Goal: Check status: Check status

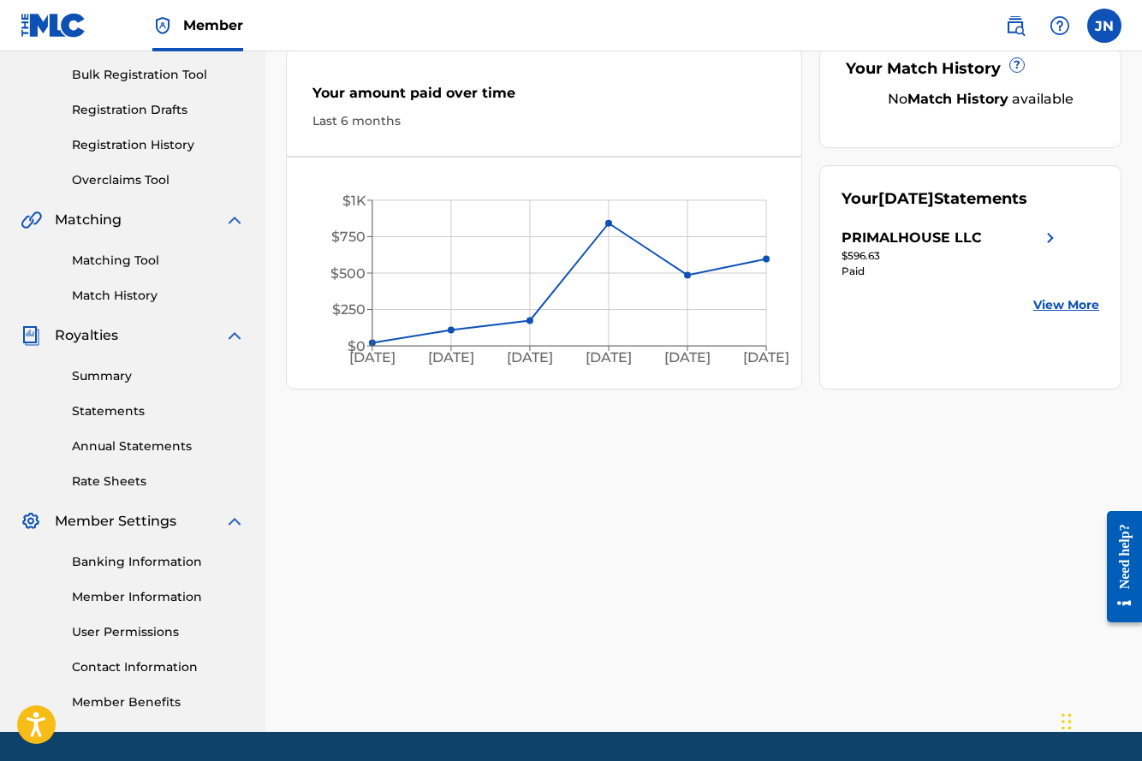
scroll to position [249, 0]
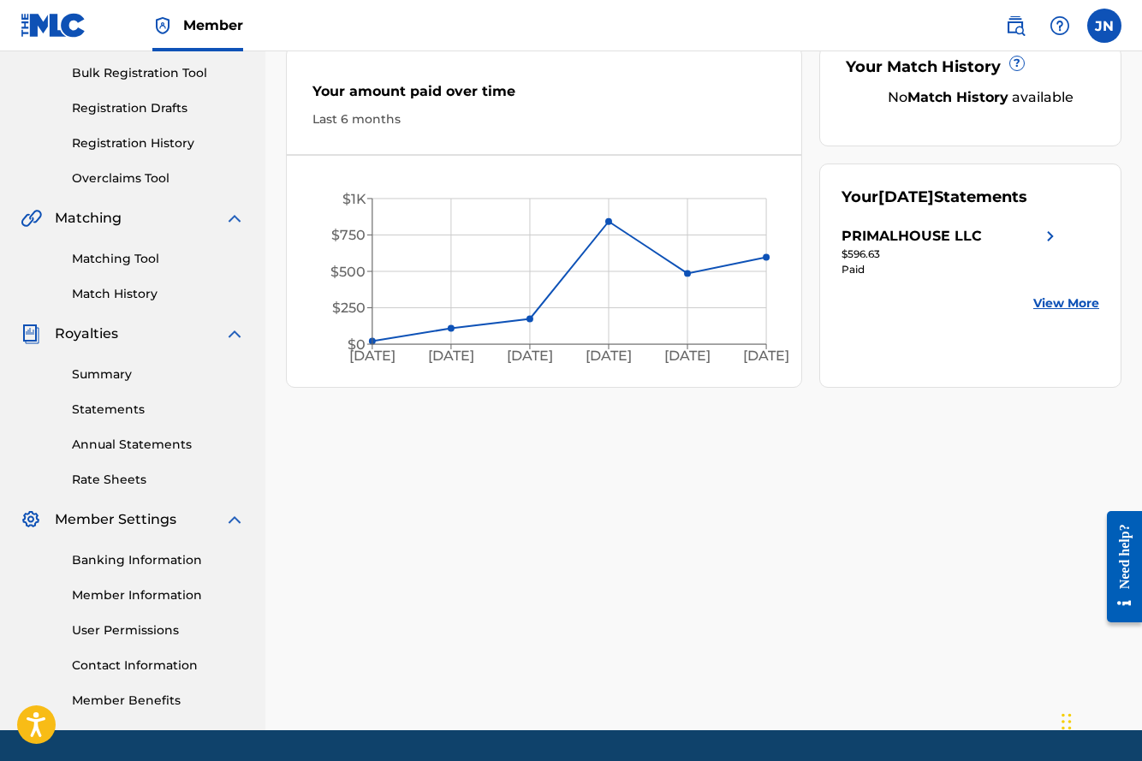
click at [108, 366] on link "Summary" at bounding box center [158, 374] width 173 height 18
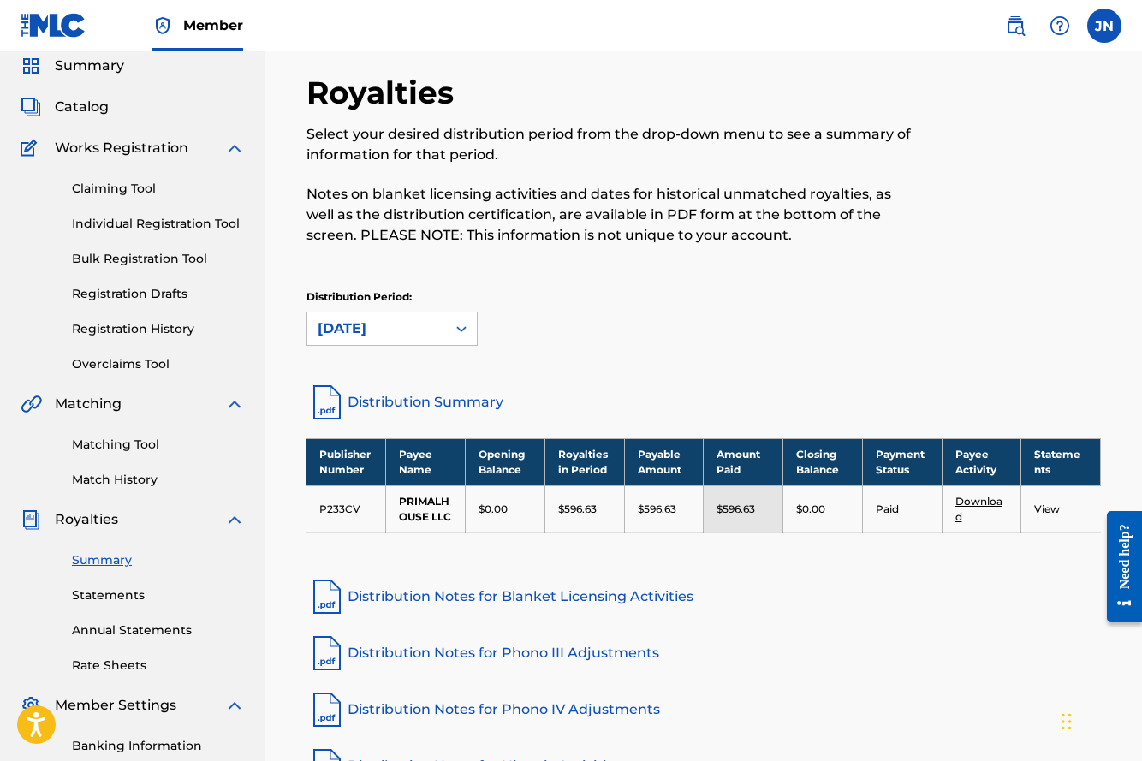
scroll to position [70, 0]
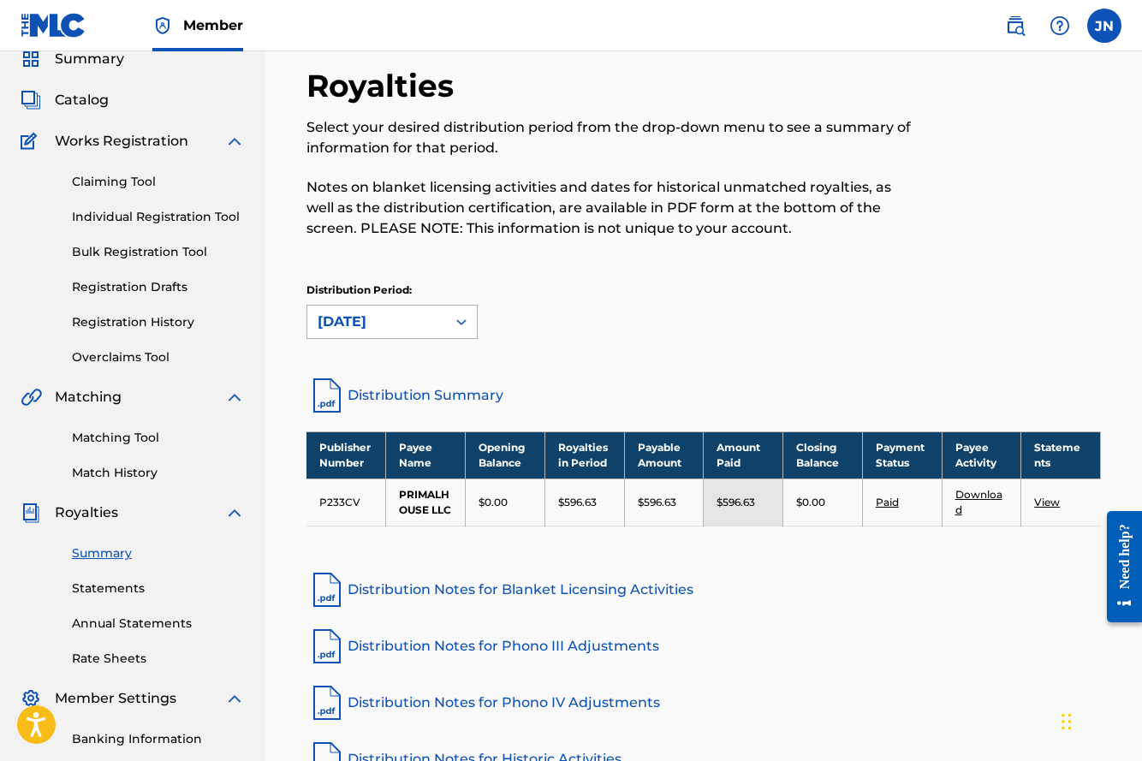
click at [419, 317] on div "[DATE]" at bounding box center [377, 322] width 118 height 21
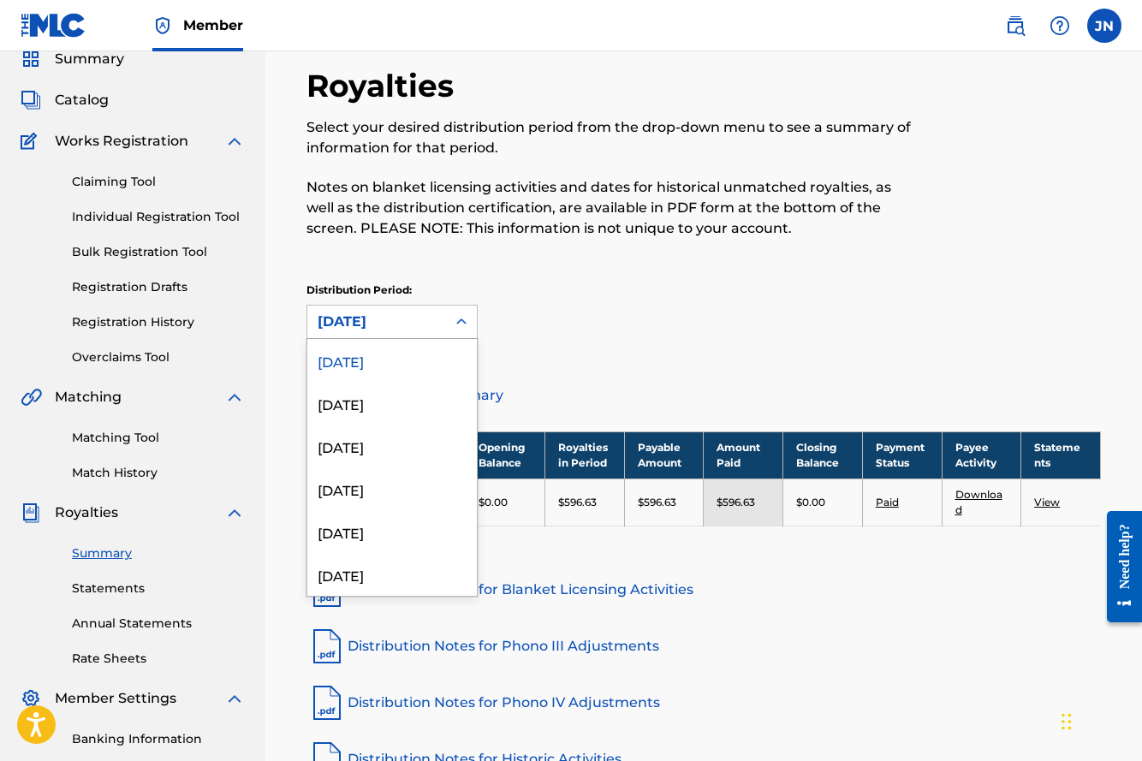
click at [643, 294] on div "Distribution Period: [DATE] selected, 1 of 53. 53 results available. Use Up and…" at bounding box center [703, 310] width 794 height 56
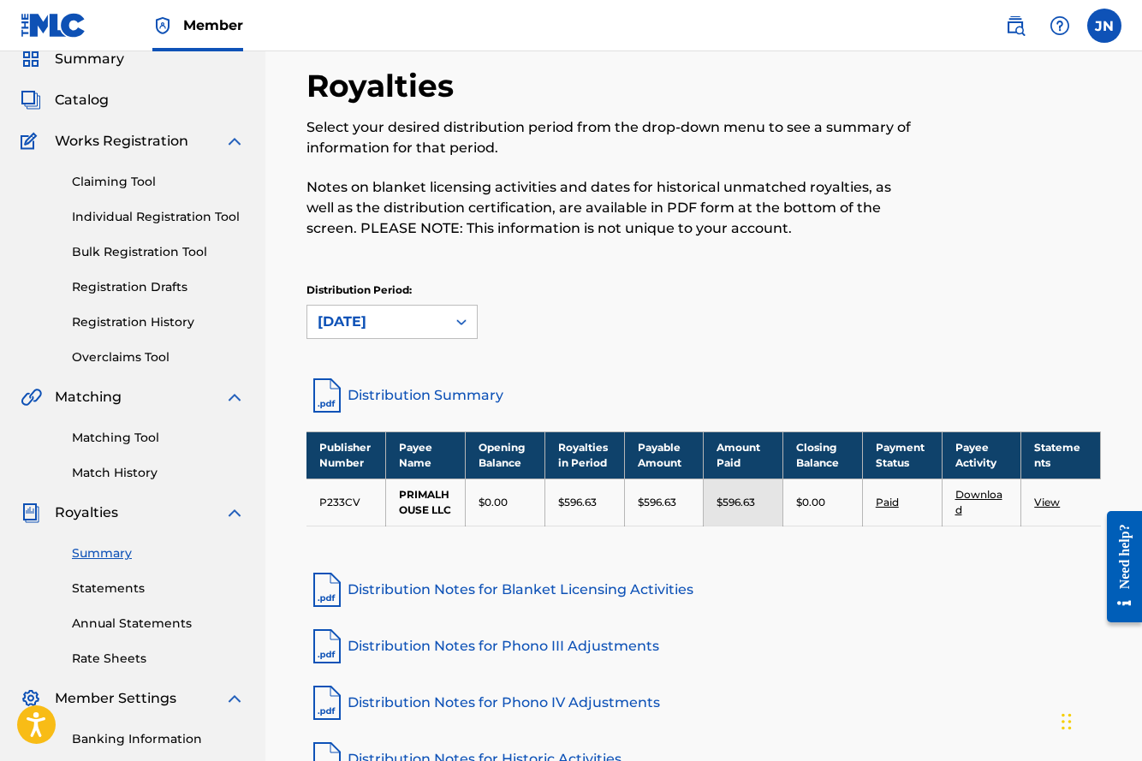
click at [119, 582] on link "Statements" at bounding box center [158, 588] width 173 height 18
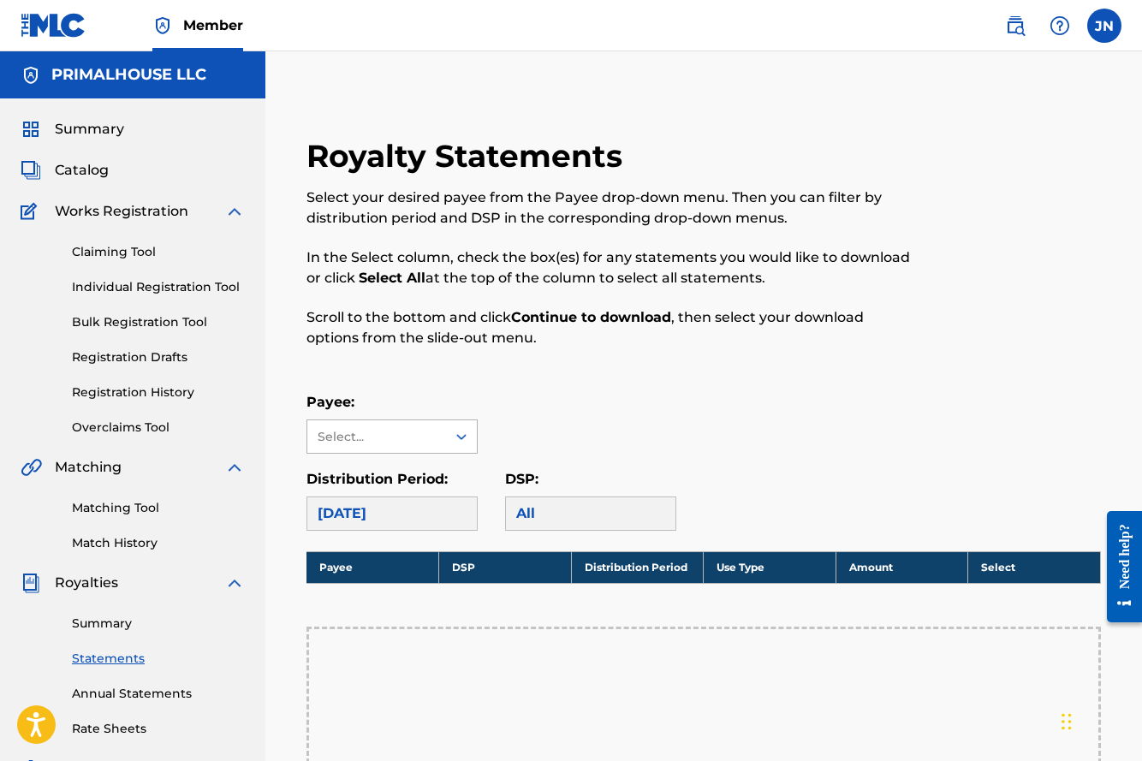
click at [449, 443] on div at bounding box center [461, 436] width 31 height 31
click at [429, 477] on div "PRIMALHOUSE LLC" at bounding box center [391, 475] width 169 height 43
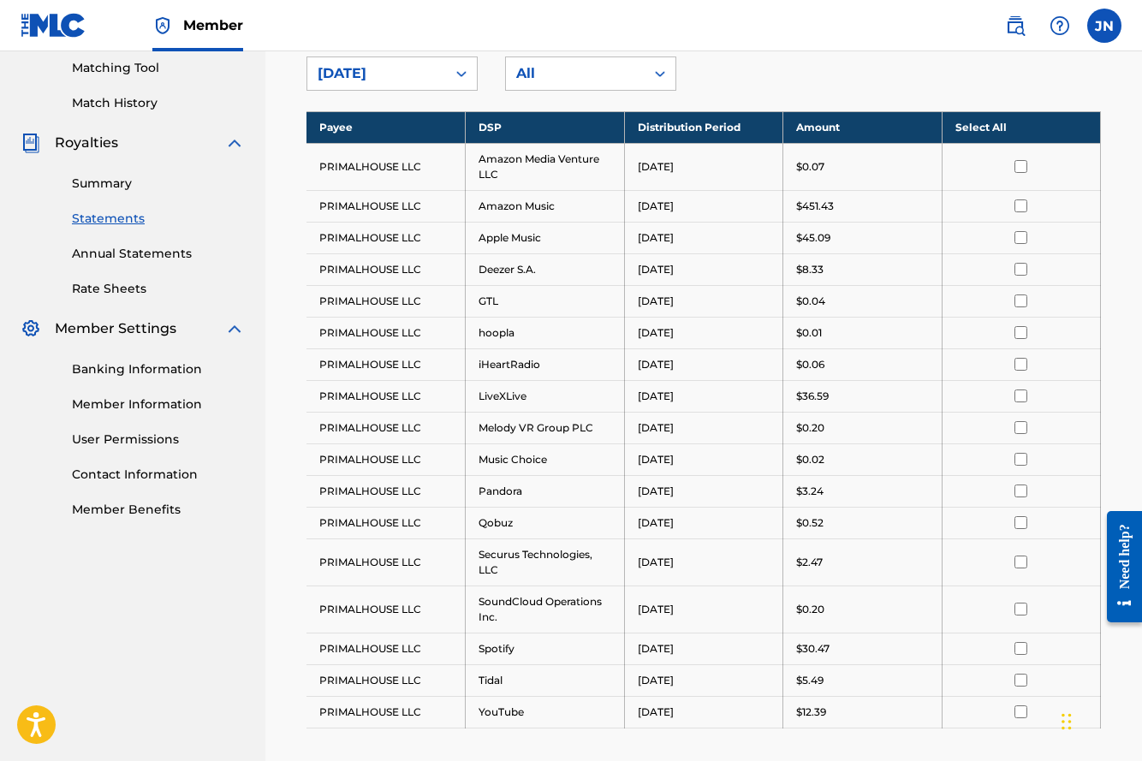
scroll to position [438, 0]
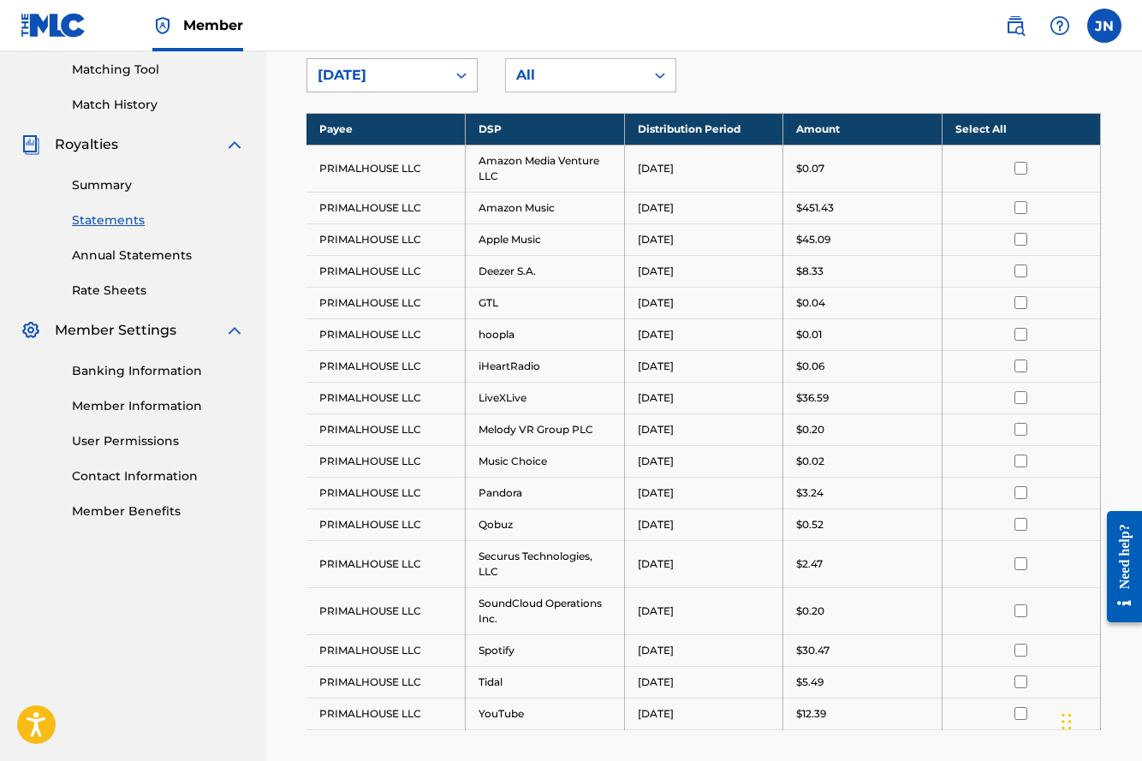
click at [437, 79] on div "[DATE]" at bounding box center [376, 75] width 139 height 33
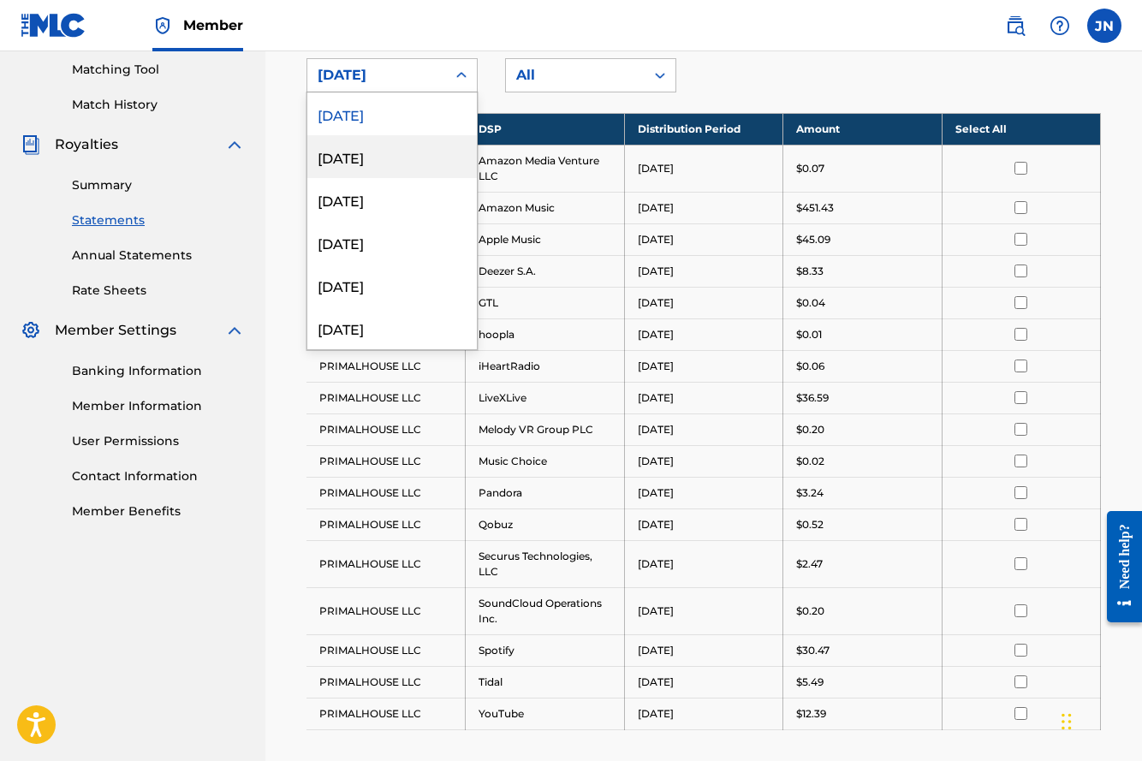
click at [421, 155] on div "[DATE]" at bounding box center [391, 156] width 169 height 43
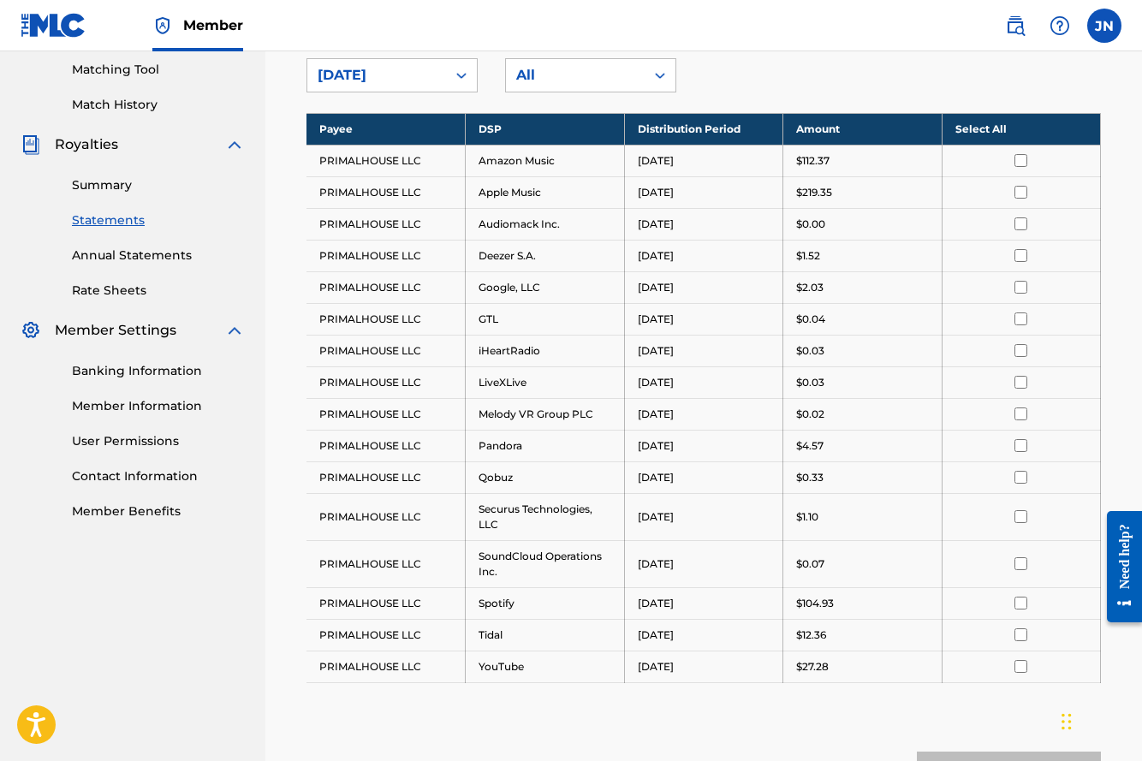
click at [425, 81] on div "[DATE]" at bounding box center [377, 75] width 118 height 21
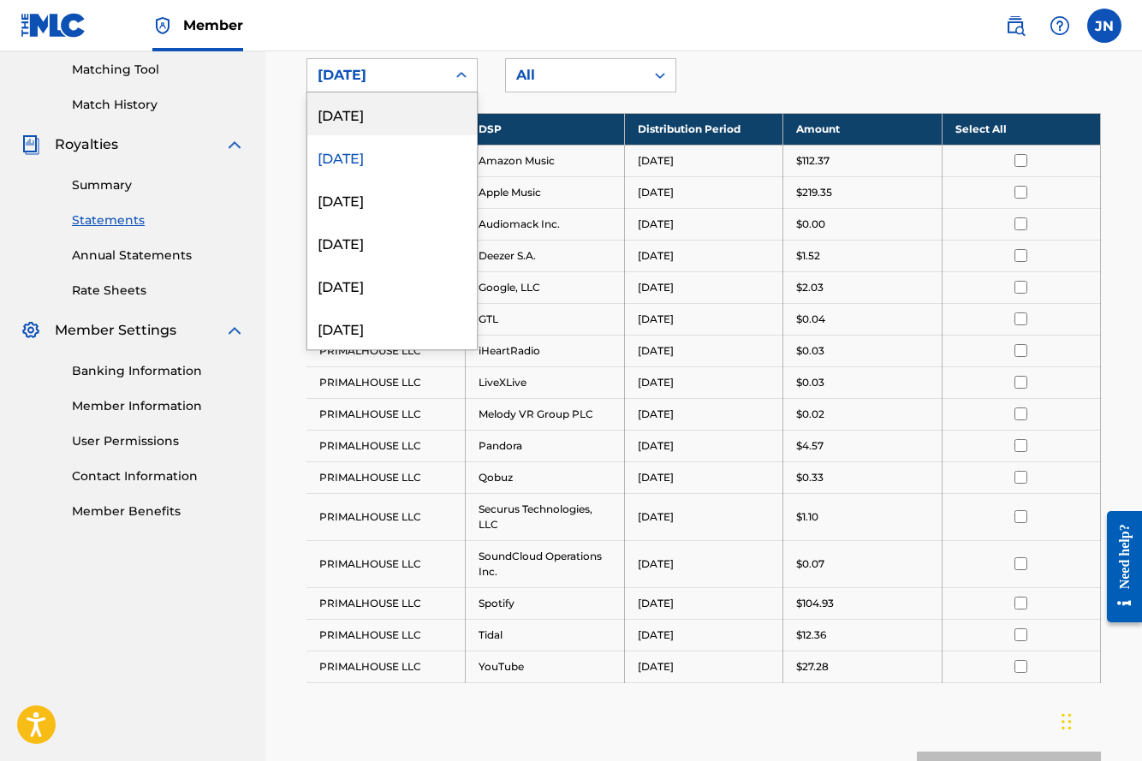
click at [404, 120] on div "[DATE]" at bounding box center [391, 113] width 169 height 43
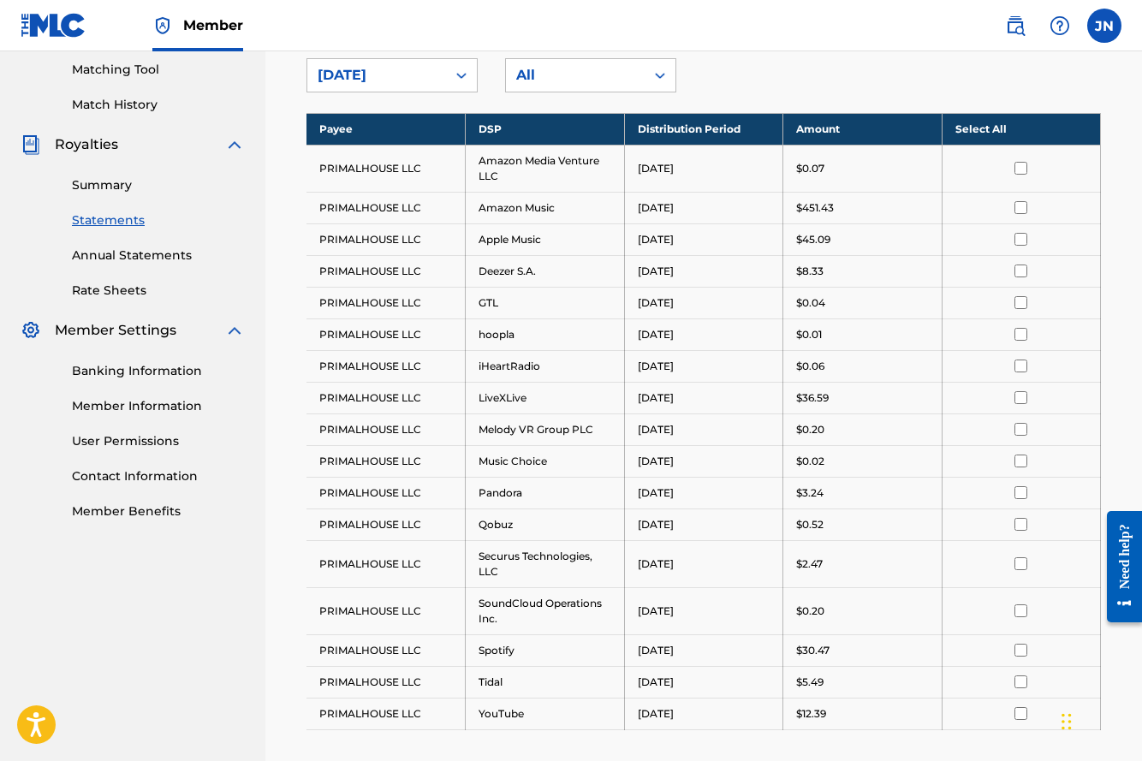
click at [445, 94] on div "Royalty Statements Select your desired payee from the Payee drop-down menu. The…" at bounding box center [703, 304] width 835 height 1211
click at [422, 67] on div "[DATE]" at bounding box center [377, 75] width 118 height 21
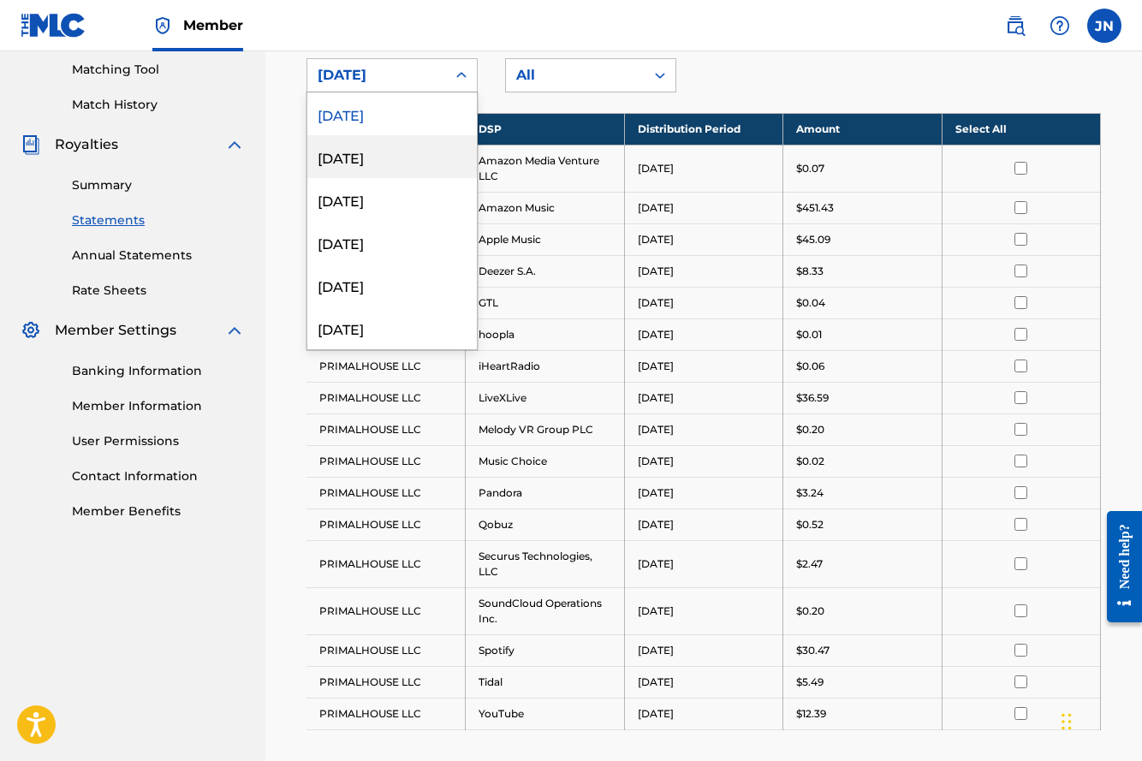
click at [353, 162] on div "[DATE]" at bounding box center [391, 156] width 169 height 43
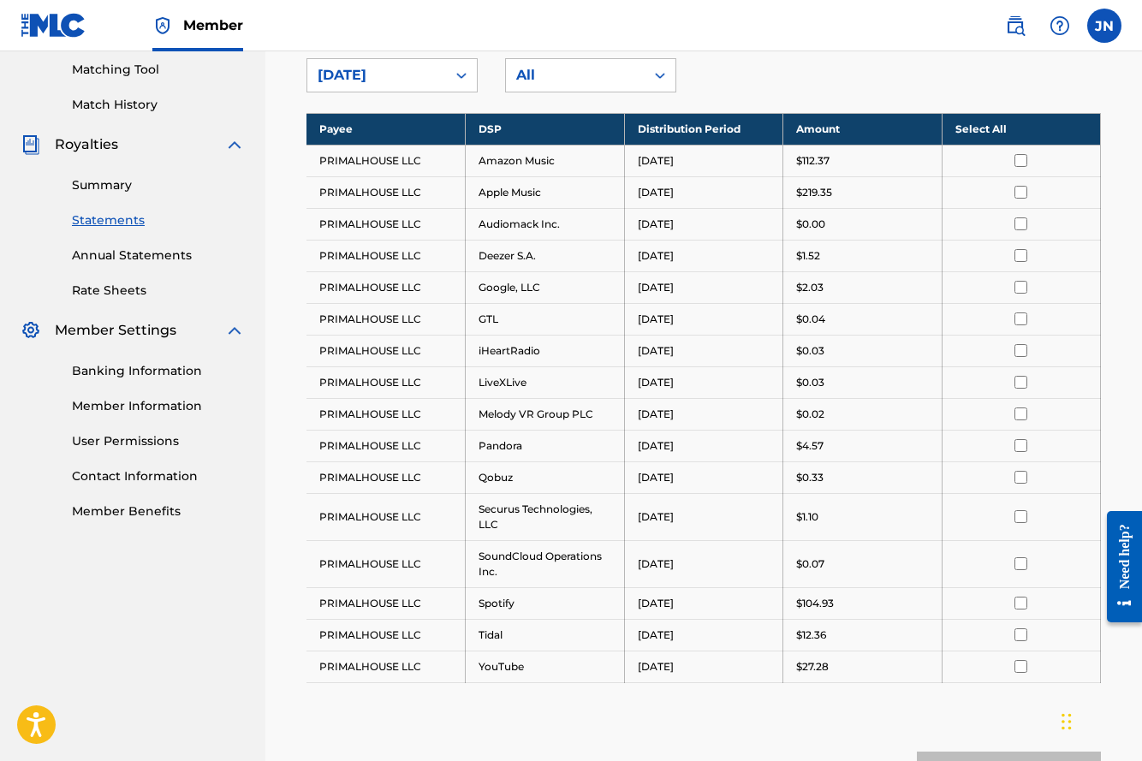
click at [423, 84] on div "[DATE]" at bounding box center [377, 75] width 118 height 21
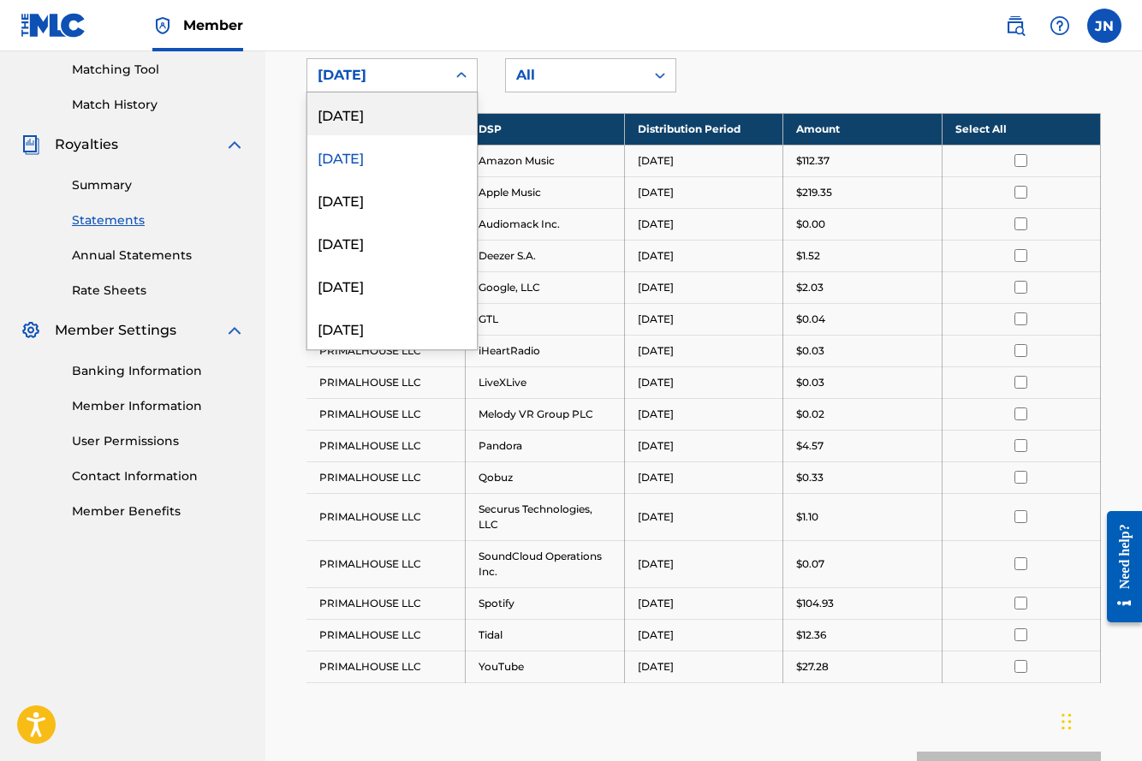
click at [415, 114] on div "[DATE]" at bounding box center [391, 113] width 169 height 43
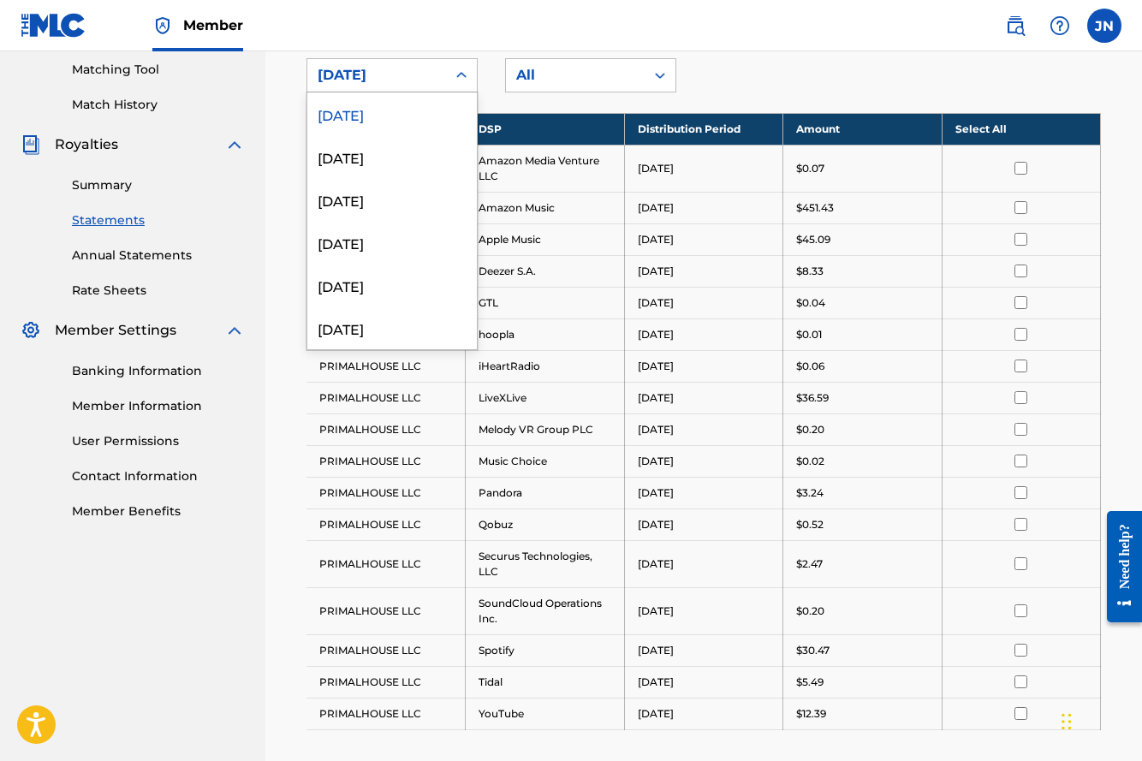
click at [415, 81] on div "[DATE]" at bounding box center [377, 75] width 118 height 21
click at [377, 203] on div "[DATE]" at bounding box center [391, 199] width 169 height 43
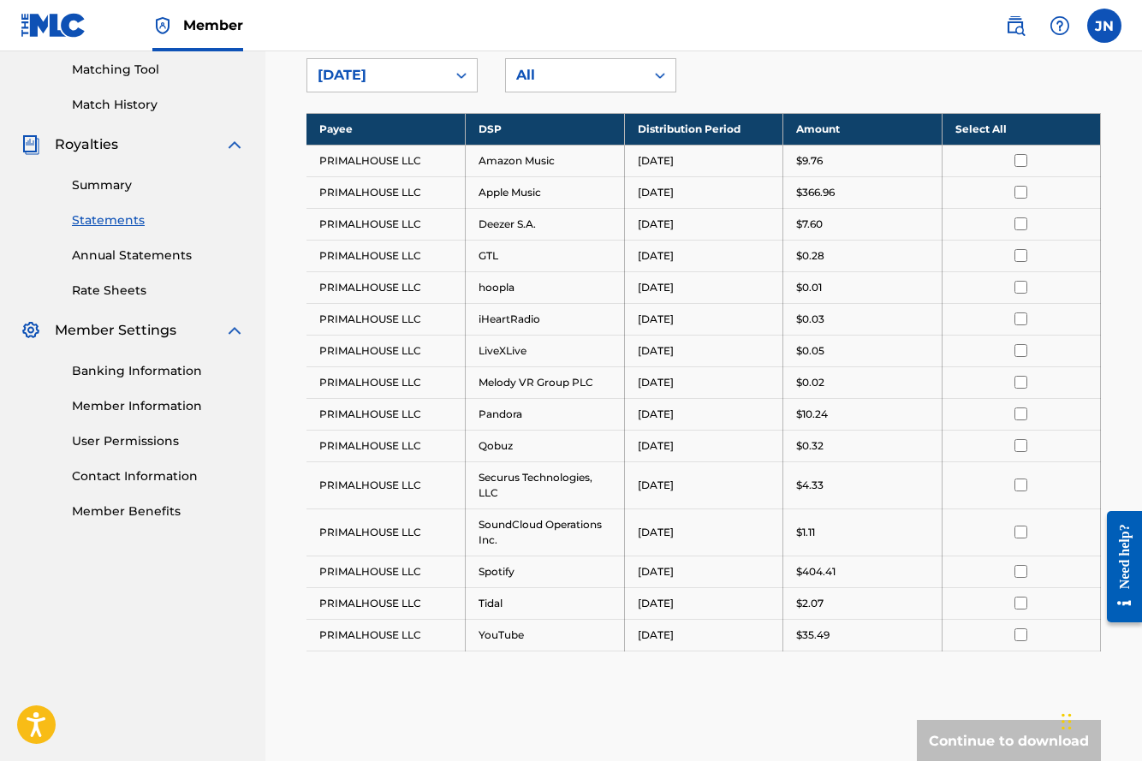
click at [462, 64] on div at bounding box center [461, 75] width 31 height 31
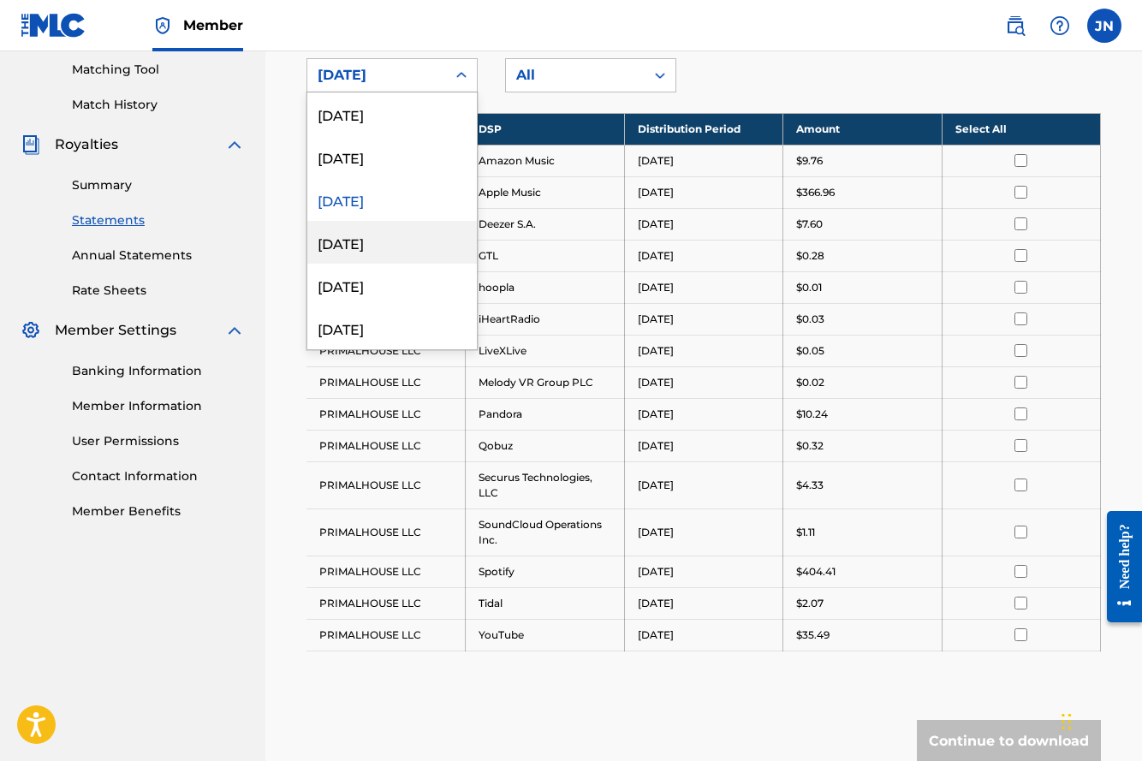
click at [398, 236] on div "[DATE]" at bounding box center [391, 242] width 169 height 43
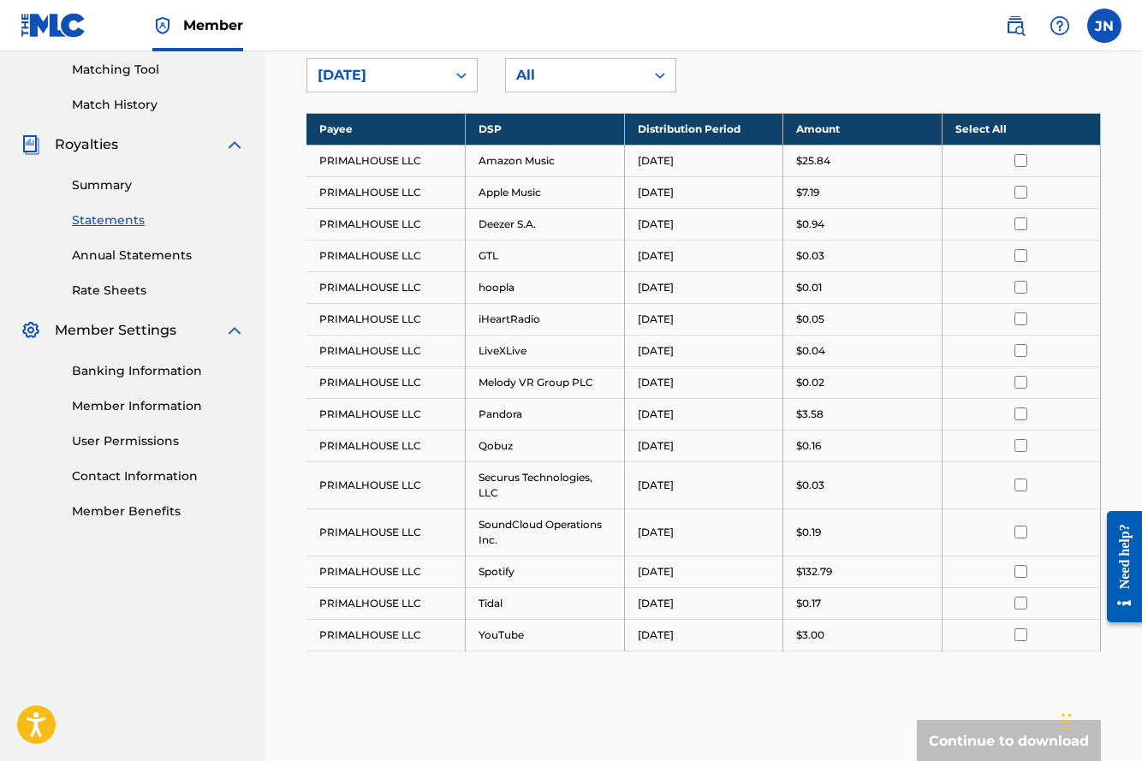
click at [432, 86] on div "[DATE]" at bounding box center [376, 75] width 139 height 33
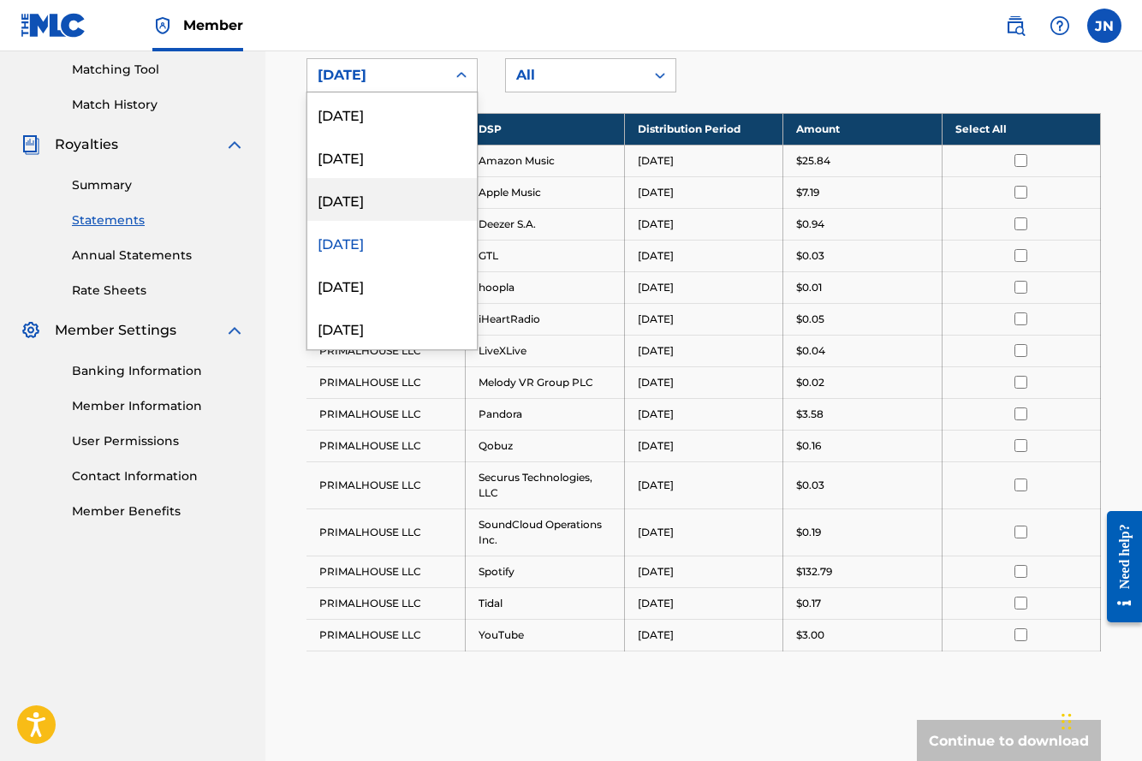
click at [401, 189] on div "[DATE]" at bounding box center [391, 199] width 169 height 43
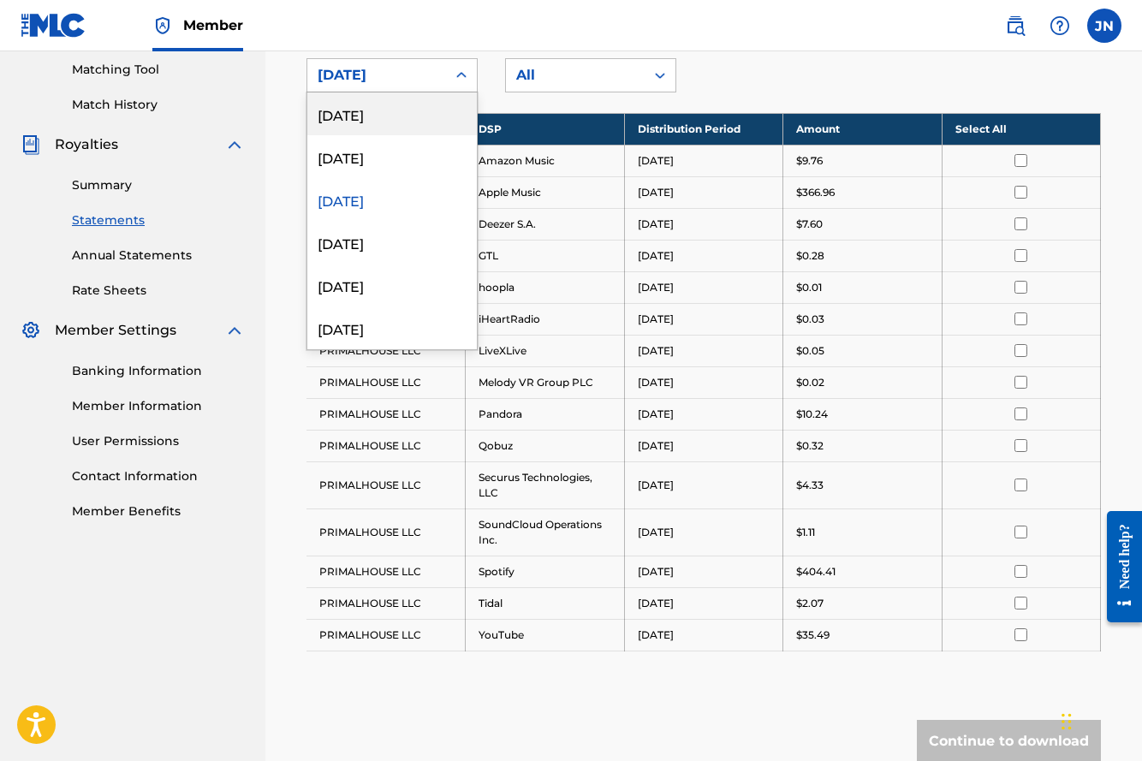
click at [416, 86] on div "[DATE]" at bounding box center [376, 75] width 139 height 33
click at [407, 159] on div "[DATE]" at bounding box center [391, 156] width 169 height 43
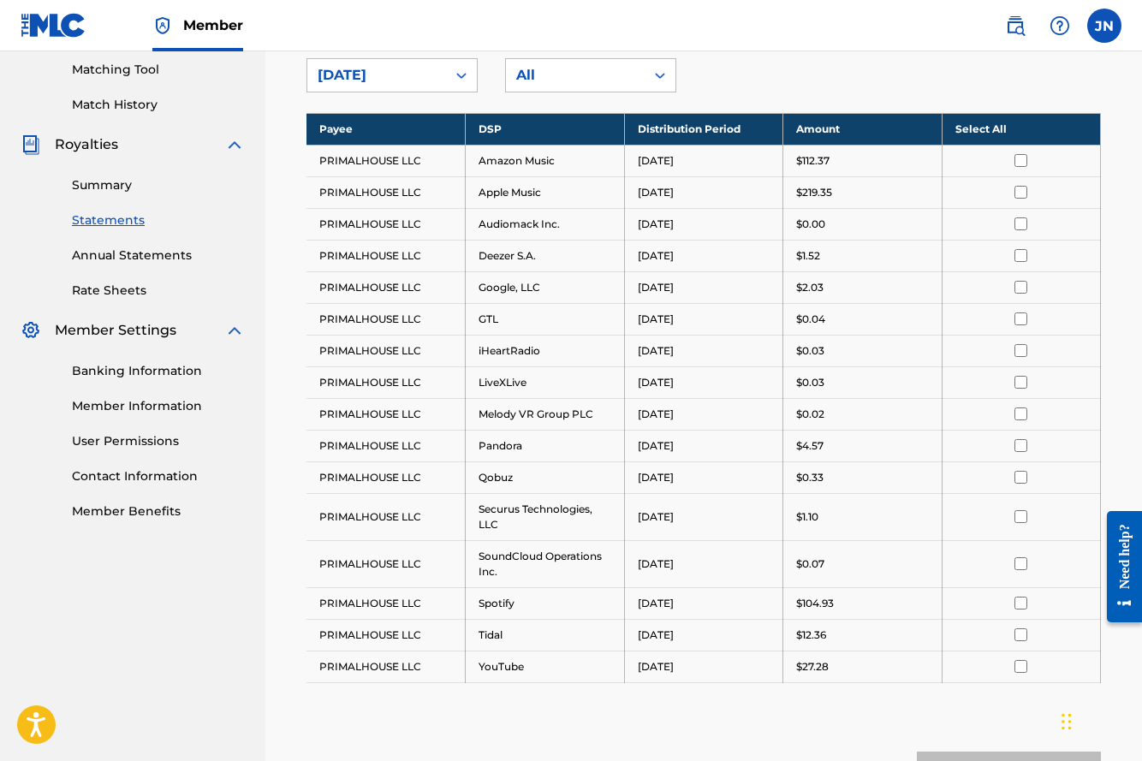
click at [439, 66] on div "[DATE]" at bounding box center [376, 75] width 139 height 33
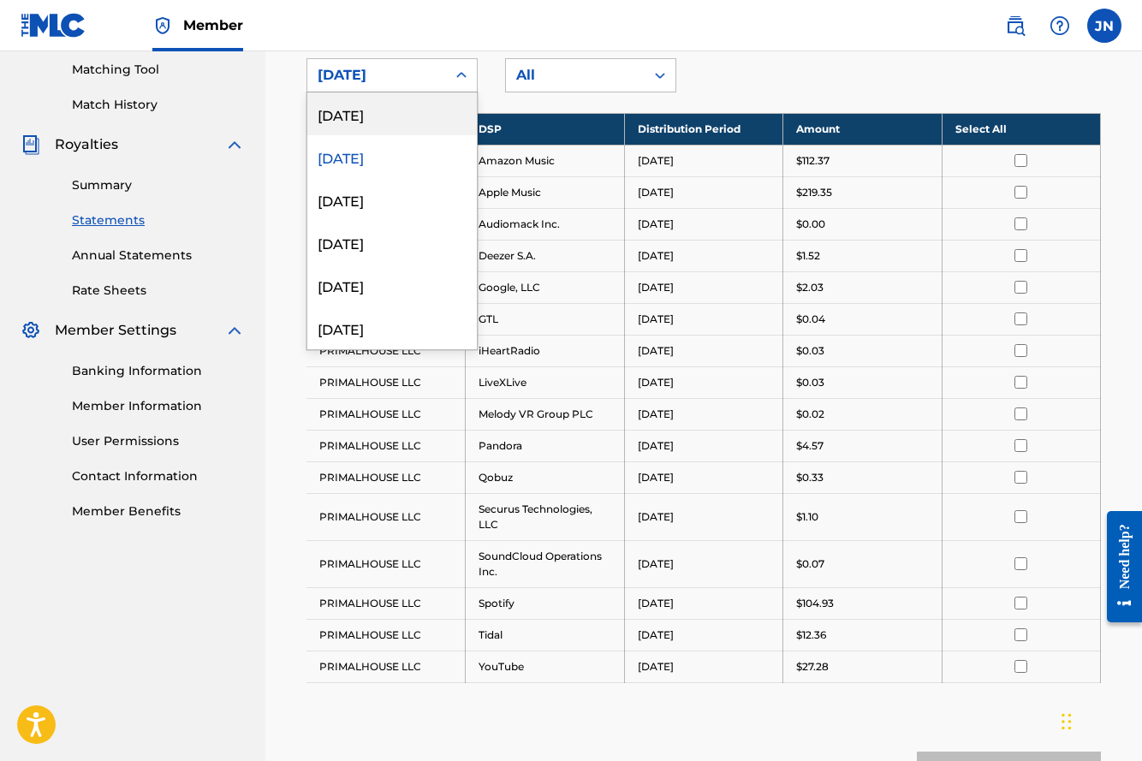
click at [431, 110] on div "[DATE]" at bounding box center [391, 113] width 169 height 43
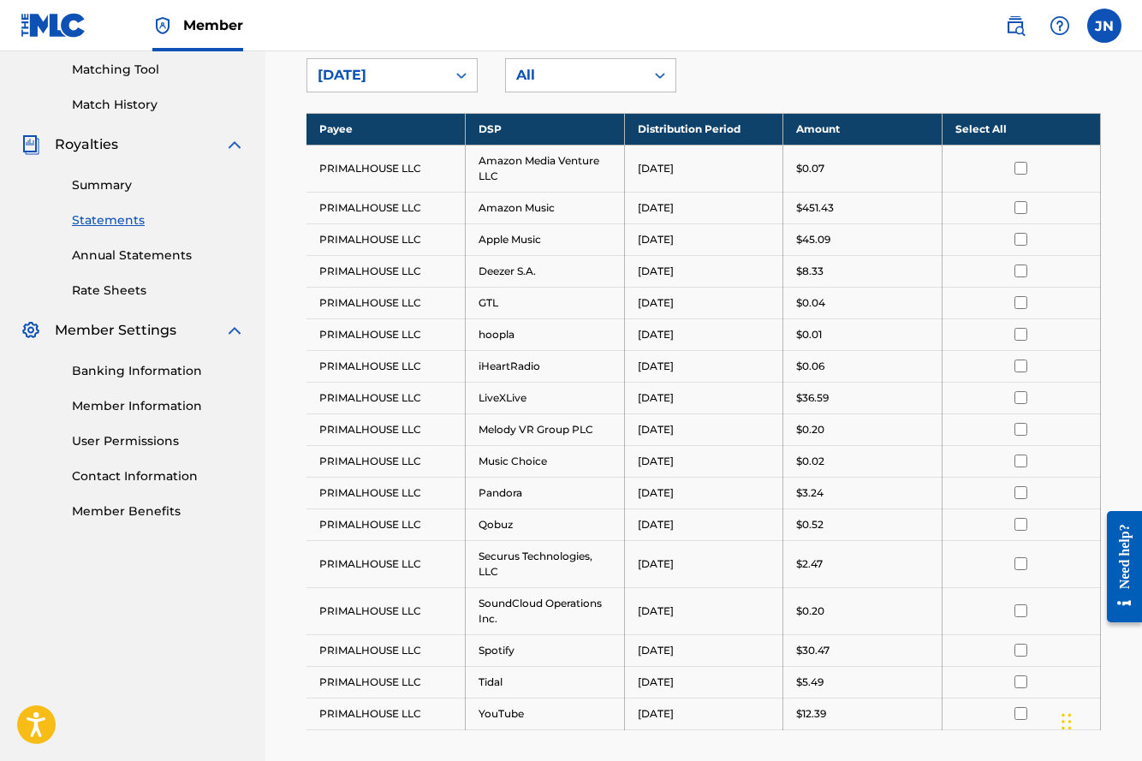
scroll to position [0, 0]
